Goal: Navigation & Orientation: Understand site structure

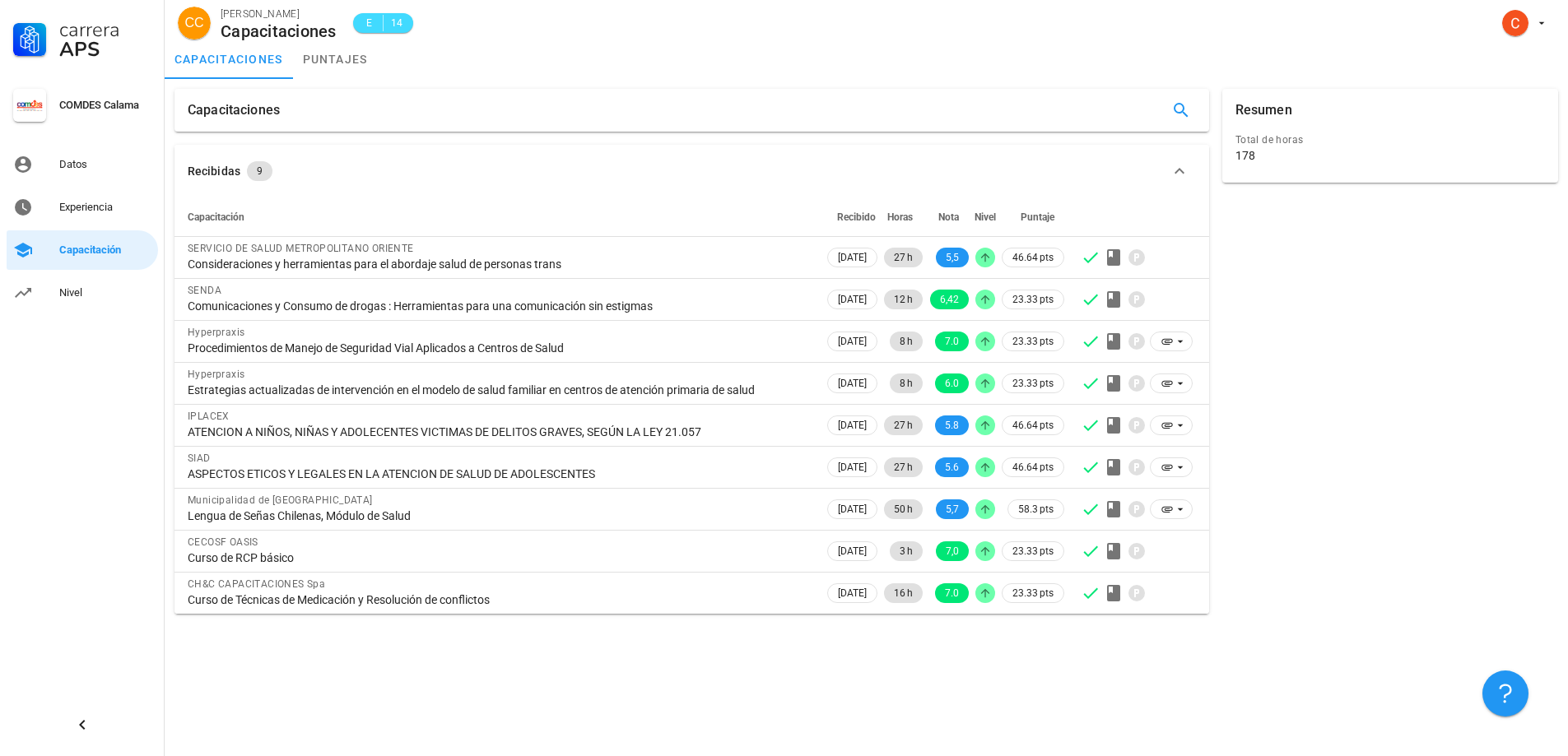
click at [465, 647] on div "Capacitaciones Recibidas 9 Capacitación Recibido Horas Nota Nivel Puntaje SERVI…" at bounding box center [866, 417] width 1404 height 677
drag, startPoint x: 465, startPoint y: 647, endPoint x: 433, endPoint y: 647, distance: 32.0
click at [433, 647] on div "Capacitaciones Recibidas 9 Capacitación Recibido Horas Nota Nivel Puntaje SERVI…" at bounding box center [866, 417] width 1404 height 677
click at [76, 174] on div "Datos" at bounding box center [105, 164] width 93 height 26
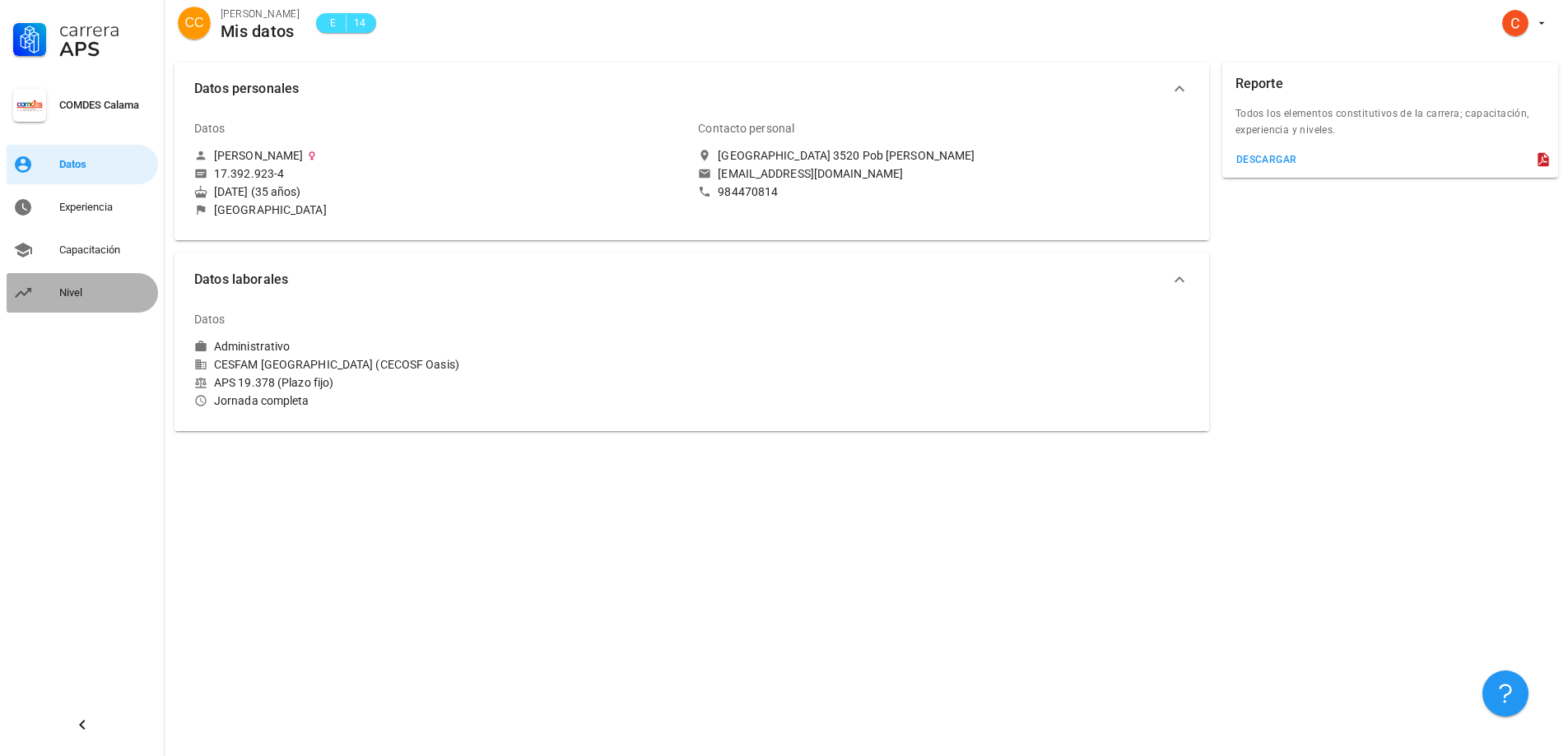
click at [81, 285] on div "Nivel" at bounding box center [105, 292] width 93 height 26
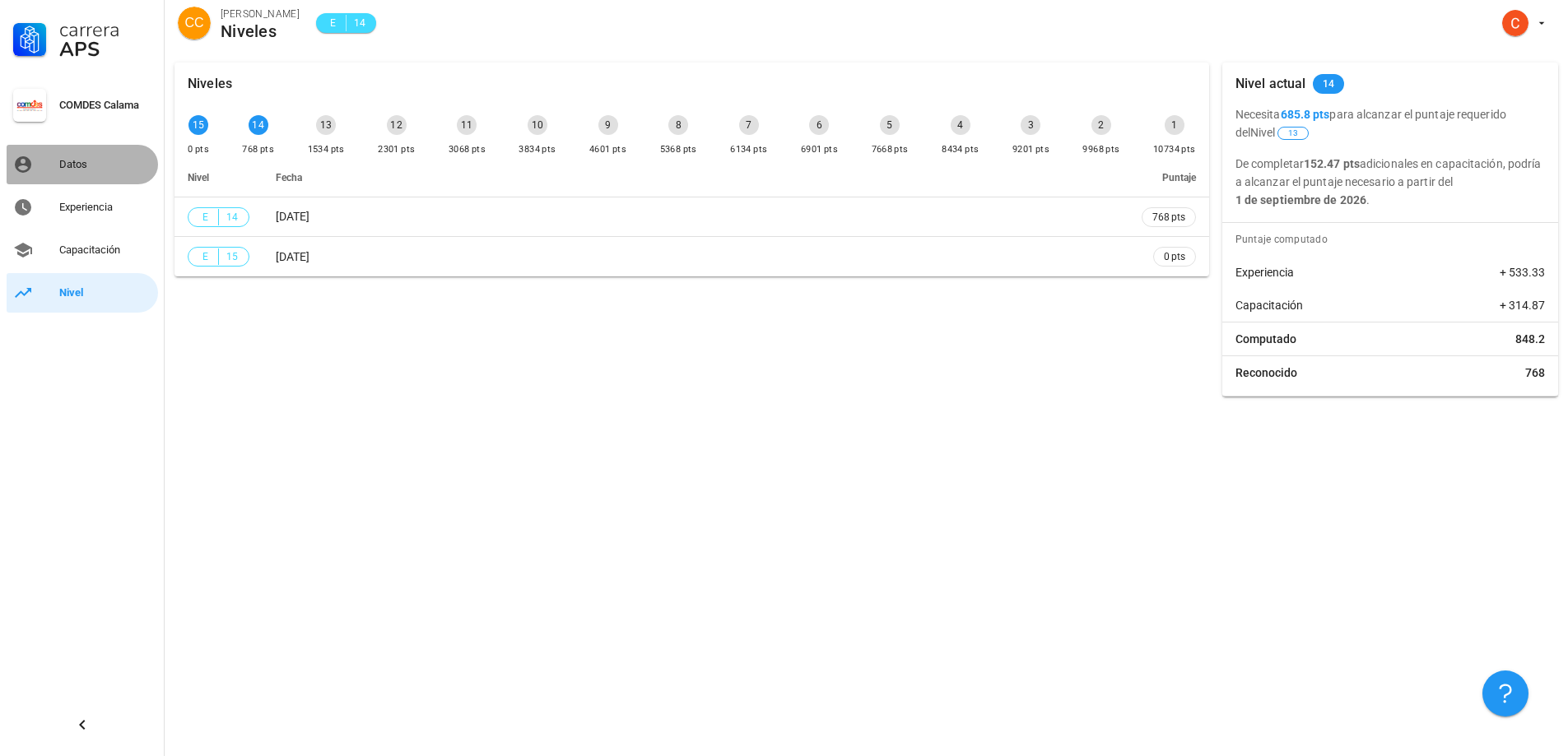
click at [73, 168] on div "Datos" at bounding box center [105, 164] width 93 height 13
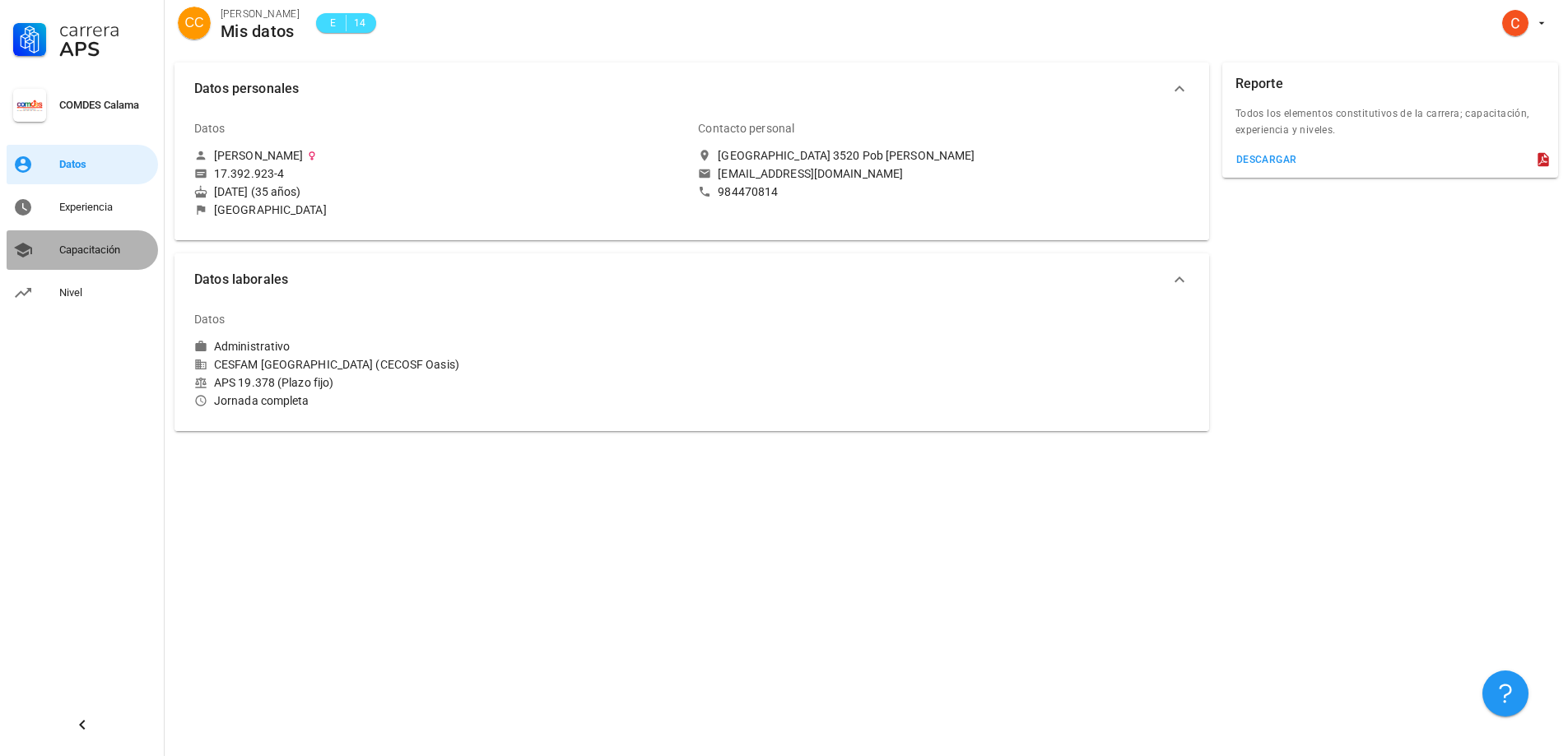
click at [67, 263] on link "Capacitación" at bounding box center [82, 250] width 151 height 40
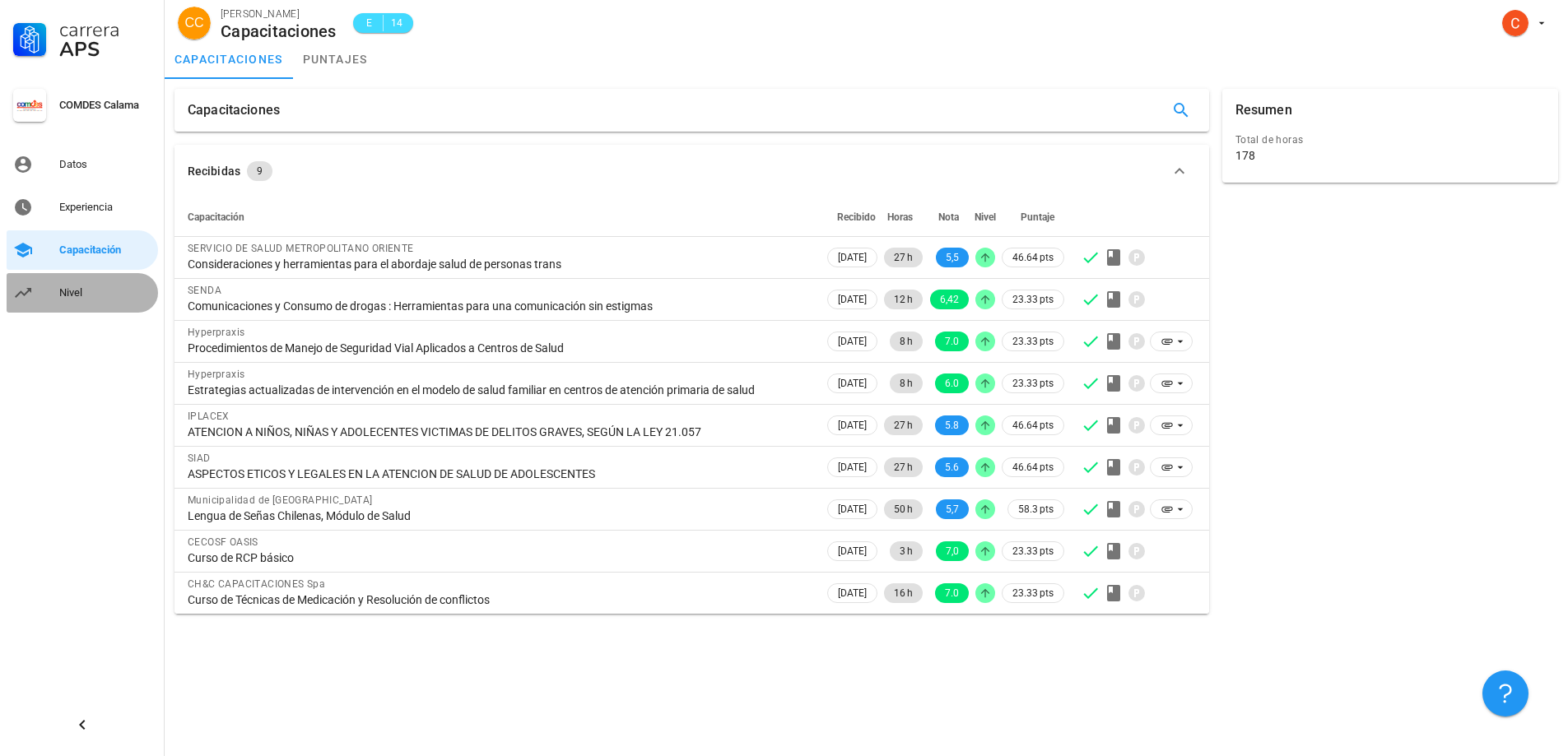
click at [87, 294] on div "Nivel" at bounding box center [105, 292] width 93 height 13
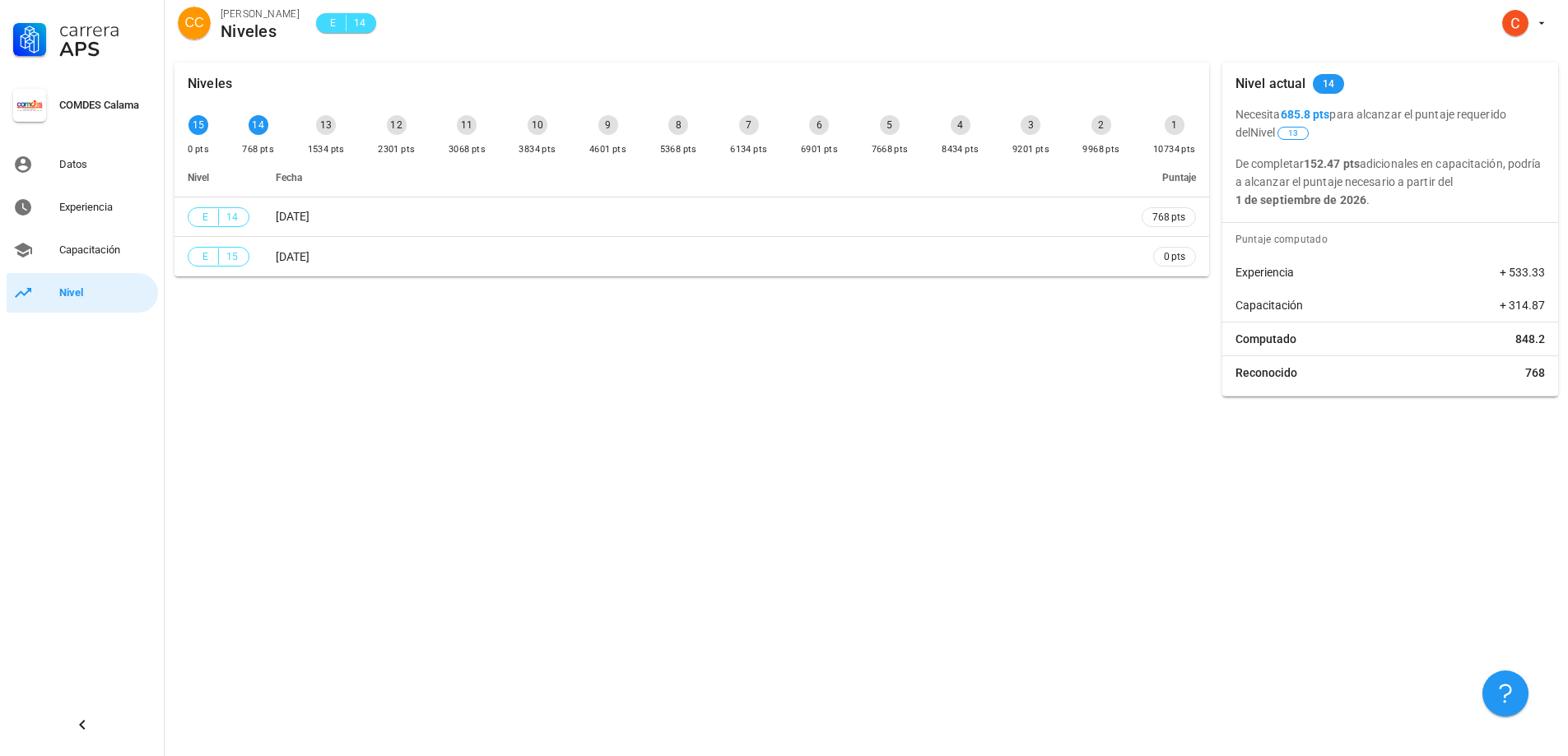
click at [102, 435] on div "Carrera APS COMDES Calama Datos Experiencia Capacitación Nivel" at bounding box center [82, 378] width 164 height 756
drag, startPoint x: 102, startPoint y: 435, endPoint x: 1024, endPoint y: 459, distance: 922.3
click at [1024, 459] on div "Niveles 15 0 pts 14 768 pts 13 1534 pts 12 2301 pts 11 3068 pts 10 3834 pts 9 4…" at bounding box center [866, 404] width 1404 height 703
drag, startPoint x: 717, startPoint y: 549, endPoint x: 508, endPoint y: 526, distance: 210.3
click at [508, 526] on div "Niveles 15 0 pts 14 768 pts 13 1534 pts 12 2301 pts 11 3068 pts 10 3834 pts 9 4…" at bounding box center [866, 404] width 1404 height 703
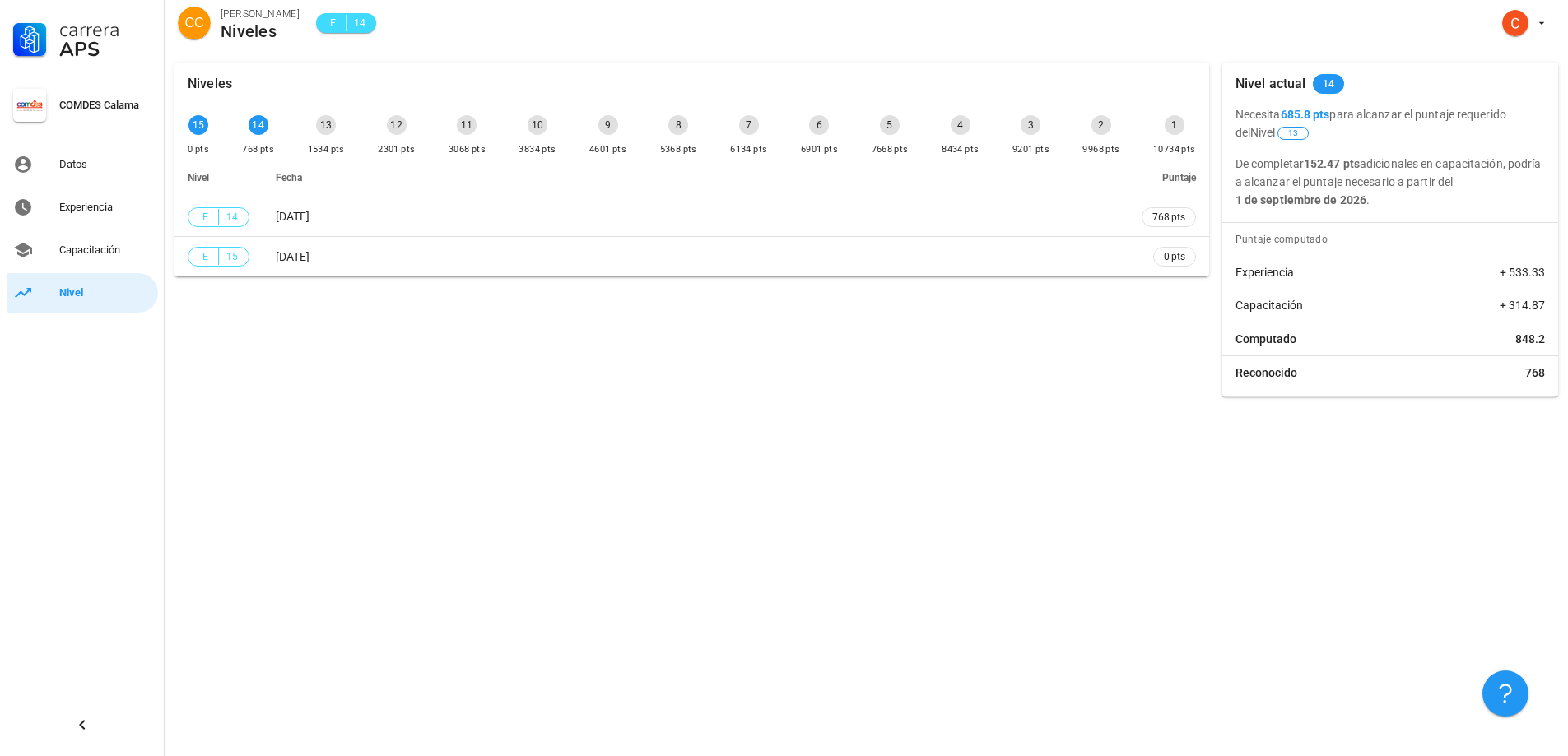
click at [315, 480] on div "Niveles 15 0 pts 14 768 pts 13 1534 pts 12 2301 pts 11 3068 pts 10 3834 pts 9 4…" at bounding box center [866, 404] width 1404 height 703
click at [738, 340] on div "Niveles 15 0 pts 14 768 pts 13 1534 pts 12 2301 pts 11 3068 pts 10 3834 pts 9 4…" at bounding box center [691, 229] width 1048 height 347
drag, startPoint x: 618, startPoint y: 384, endPoint x: 464, endPoint y: 385, distance: 154.0
click at [464, 385] on div "Niveles 15 0 pts 14 768 pts 13 1534 pts 12 2301 pts 11 3068 pts 10 3834 pts 9 4…" at bounding box center [691, 229] width 1048 height 347
click at [81, 156] on div "Datos" at bounding box center [105, 164] width 93 height 26
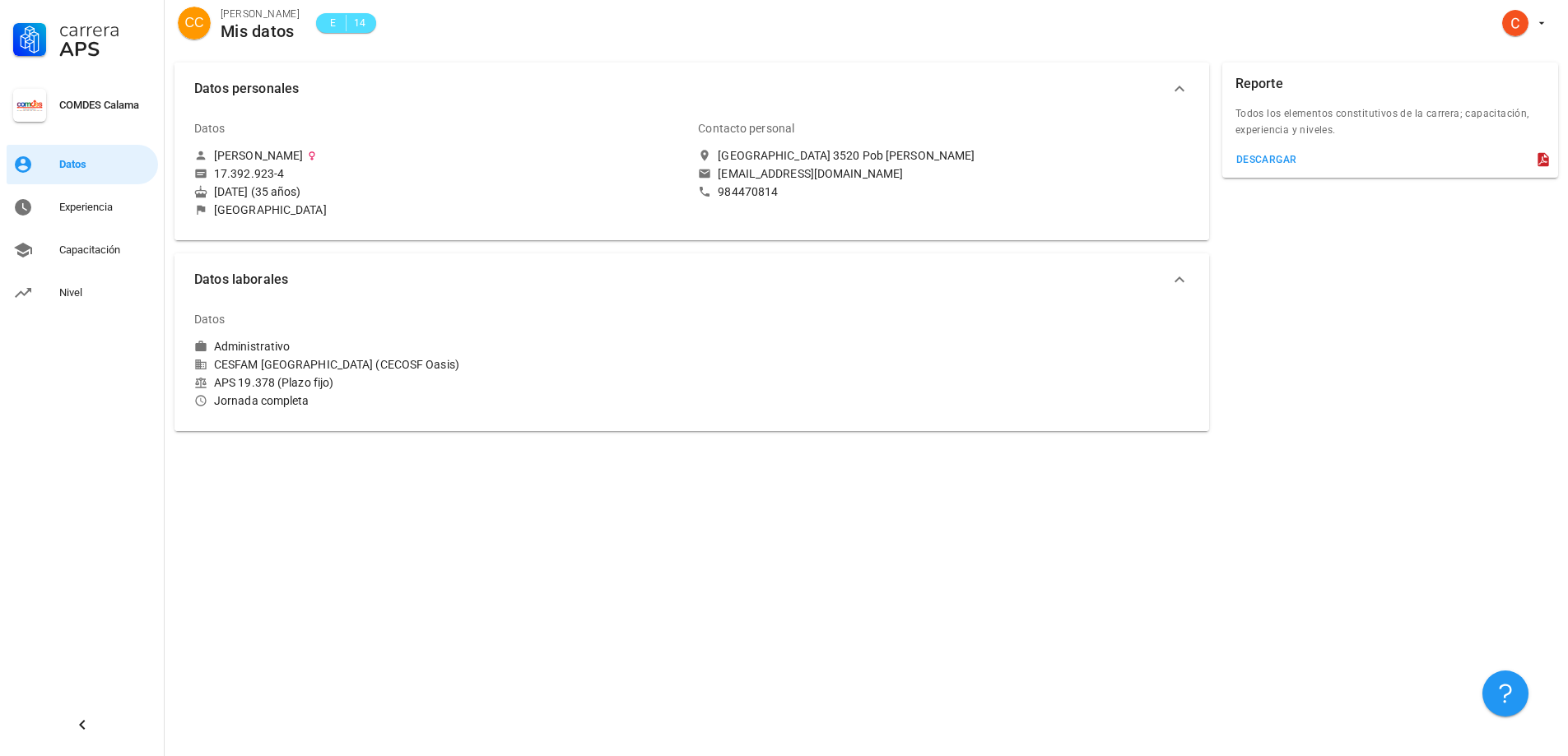
click at [332, 23] on span "E" at bounding box center [332, 22] width 13 height 16
click at [76, 168] on div "Datos" at bounding box center [105, 164] width 93 height 13
